Goal: Information Seeking & Learning: Learn about a topic

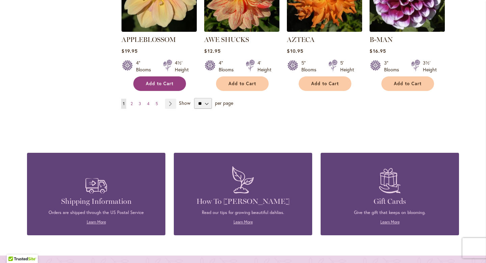
scroll to position [613, 0]
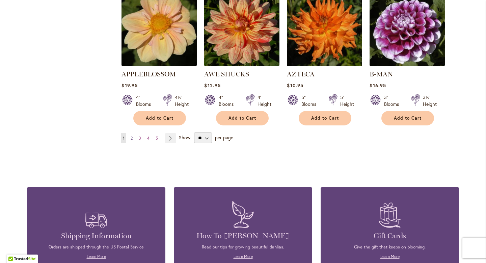
click at [131, 135] on span "2" at bounding box center [132, 137] width 2 height 5
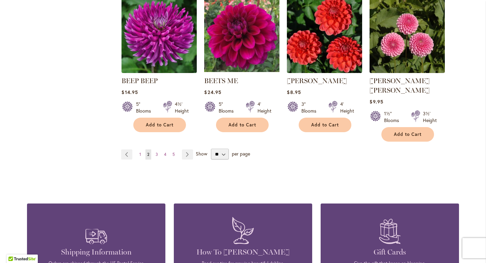
scroll to position [597, 0]
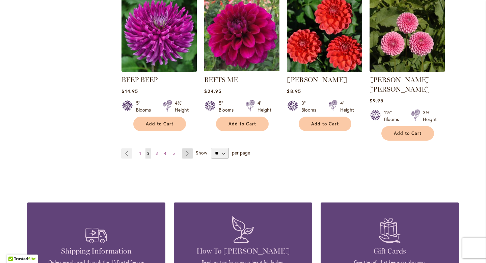
click at [188, 148] on link "Page Next" at bounding box center [187, 153] width 11 height 10
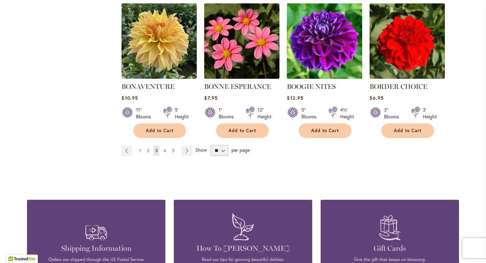
scroll to position [595, 0]
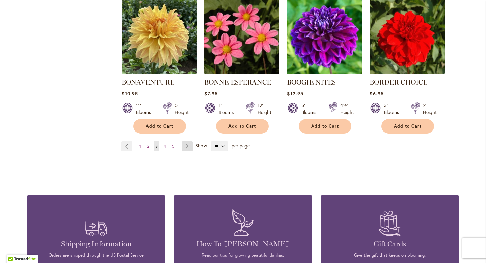
click at [188, 144] on link "Page Next" at bounding box center [187, 146] width 11 height 10
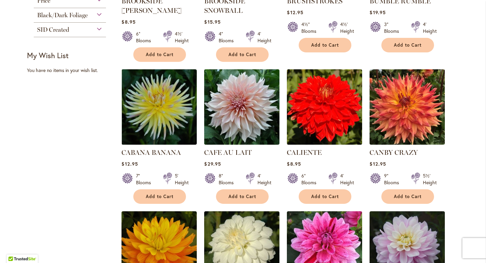
scroll to position [398, 0]
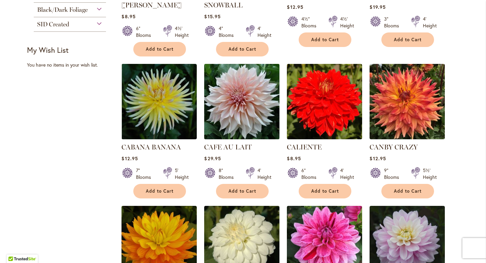
click at [245, 103] on img at bounding box center [242, 101] width 79 height 79
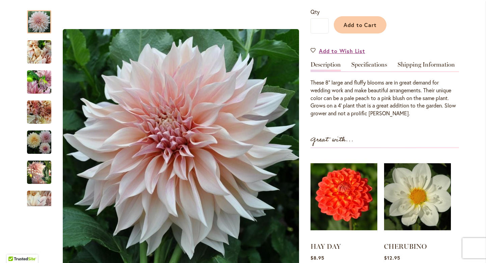
scroll to position [162, 0]
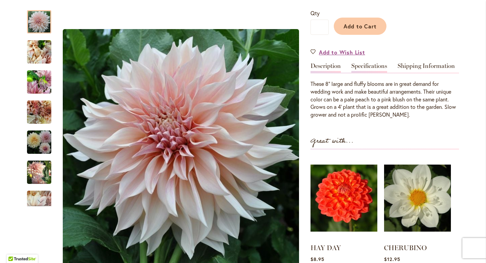
click at [366, 66] on link "Specifications" at bounding box center [370, 68] width 36 height 10
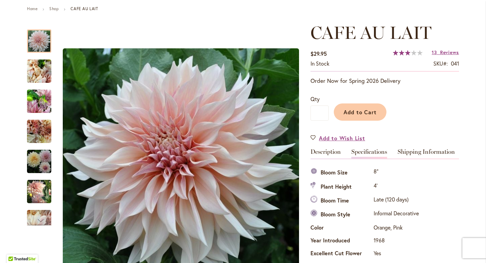
scroll to position [29, 0]
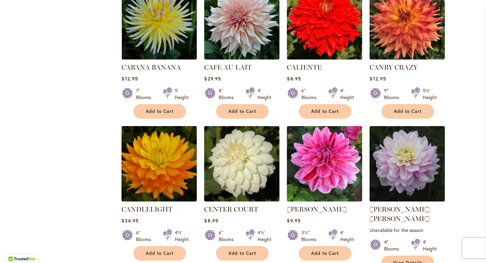
scroll to position [591, 0]
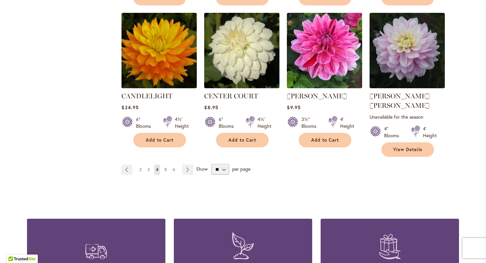
click at [166, 164] on link "Page 5" at bounding box center [166, 169] width 6 height 10
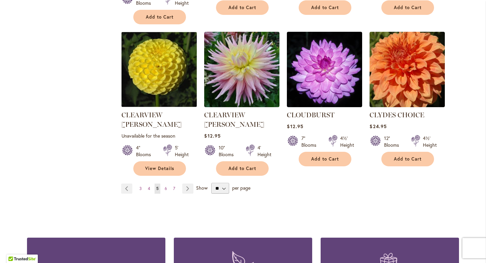
scroll to position [591, 0]
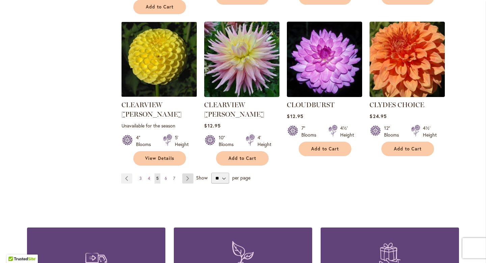
click at [188, 173] on link "Page Next" at bounding box center [187, 178] width 11 height 10
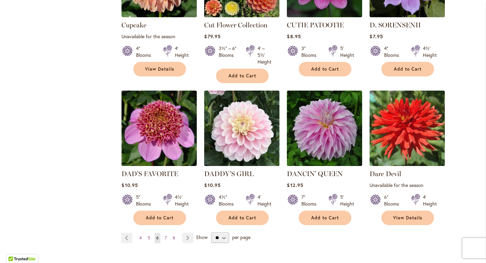
scroll to position [520, 0]
